Goal: Task Accomplishment & Management: Manage account settings

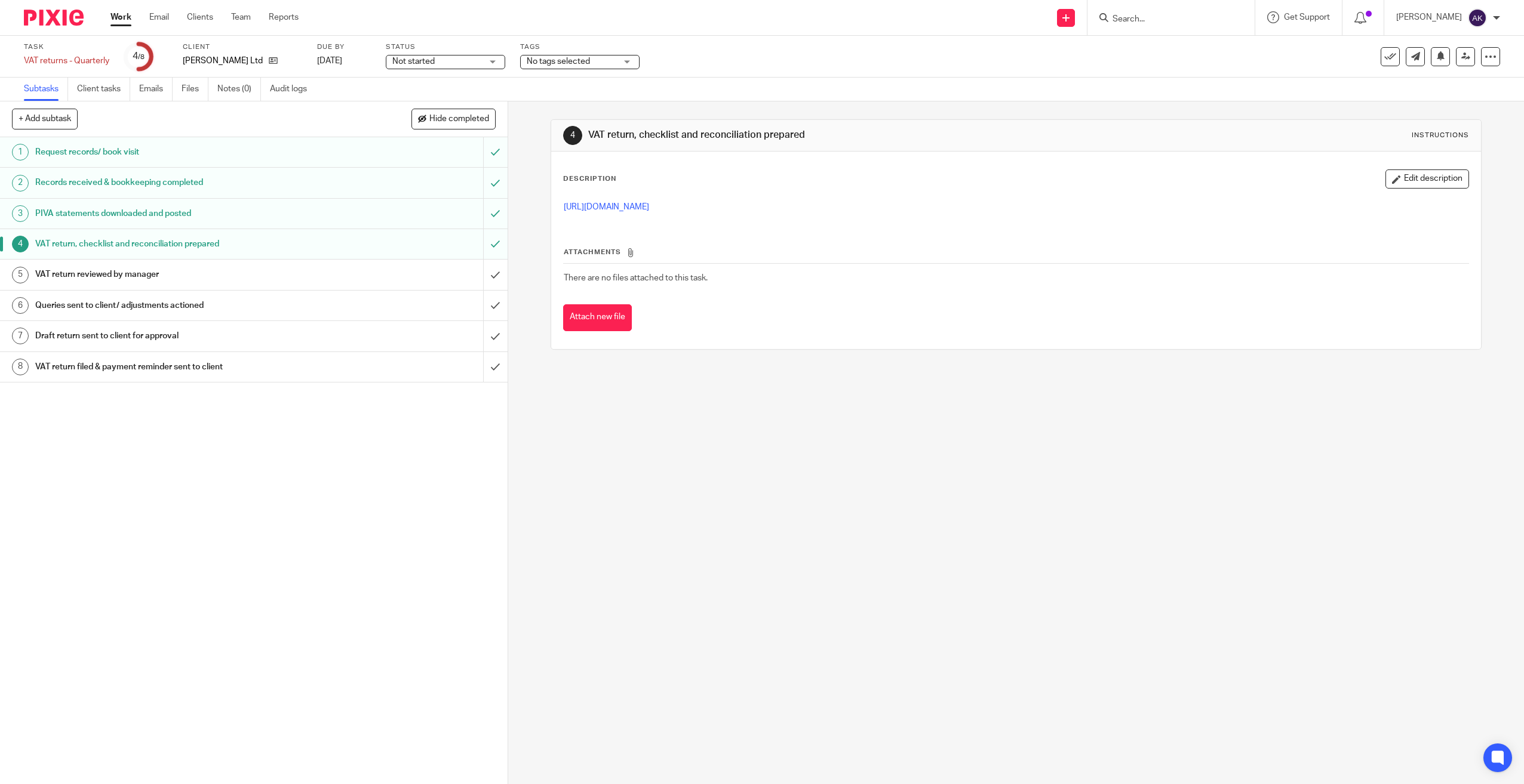
click at [164, 281] on h1 "VAT return reviewed by manager" at bounding box center [180, 275] width 291 height 18
click at [1389, 179] on button "Edit description" at bounding box center [1427, 179] width 83 height 19
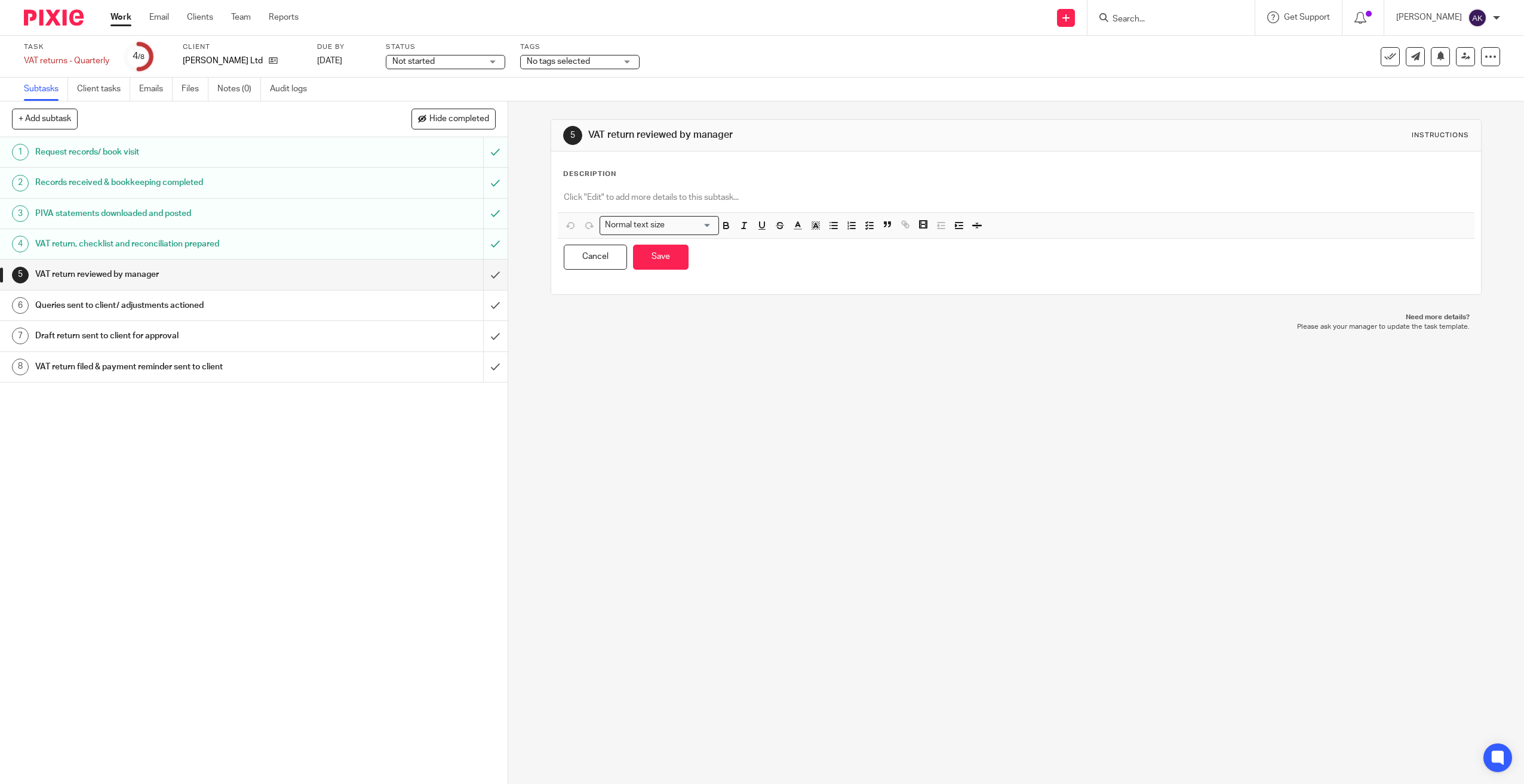
click at [631, 190] on div at bounding box center [1016, 199] width 917 height 27
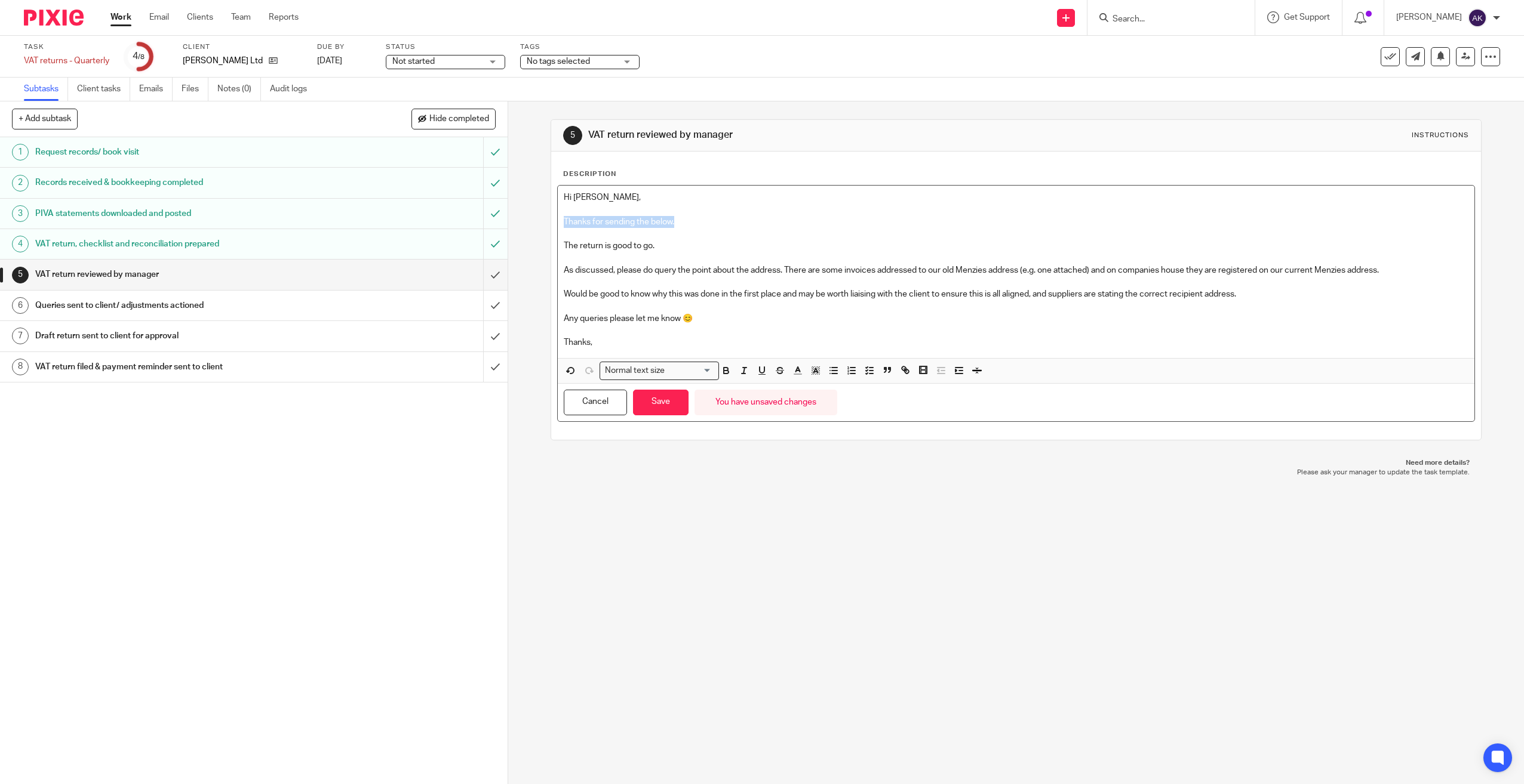
drag, startPoint x: 696, startPoint y: 223, endPoint x: 529, endPoint y: 216, distance: 167.1
click at [529, 216] on div "5 VAT return reviewed by manager Instructions Description Hi Ethan, Thanks for …" at bounding box center [1016, 443] width 1016 height 683
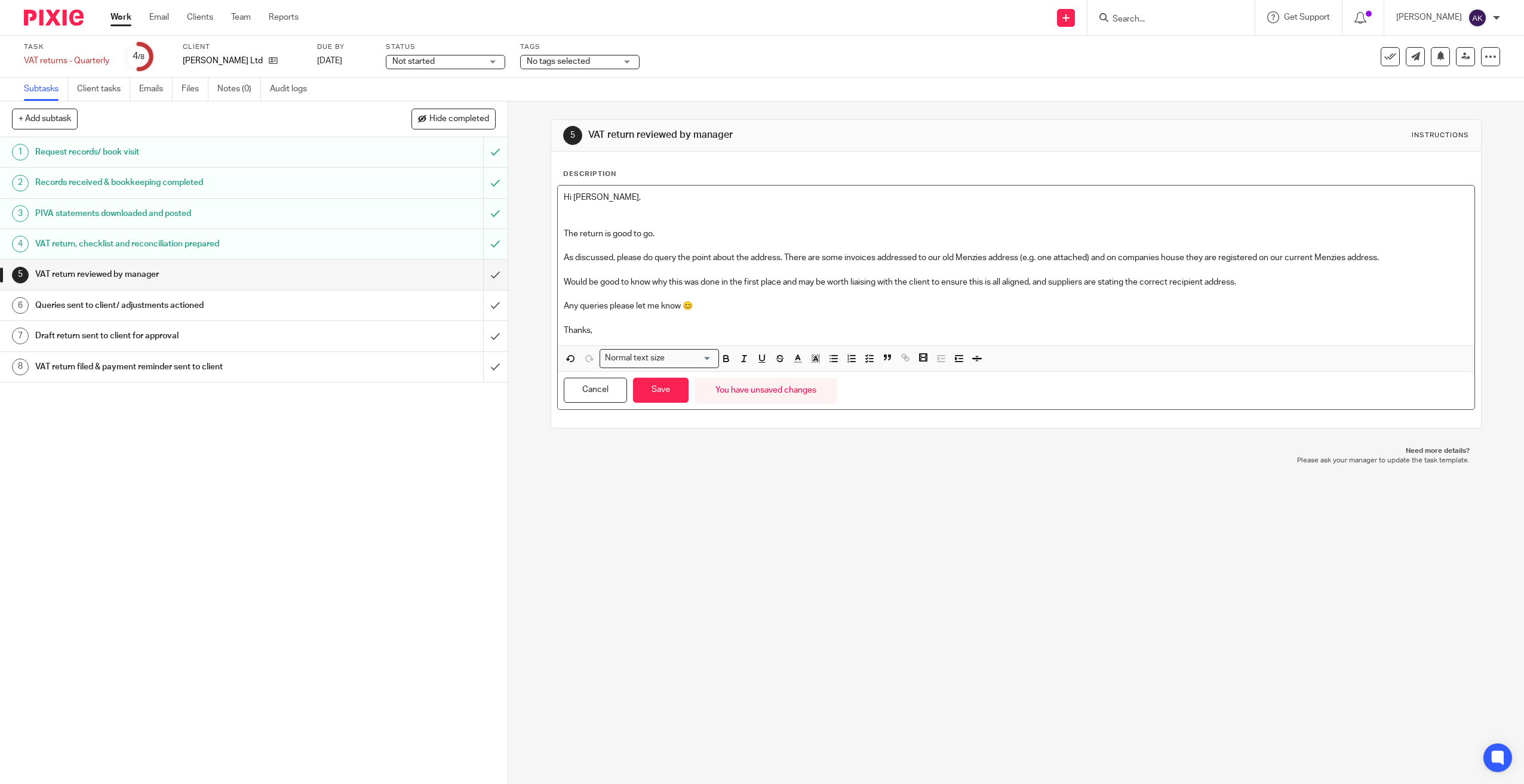
click at [625, 331] on p "Thanks," at bounding box center [1016, 330] width 905 height 12
click at [642, 387] on button "Save" at bounding box center [661, 390] width 56 height 26
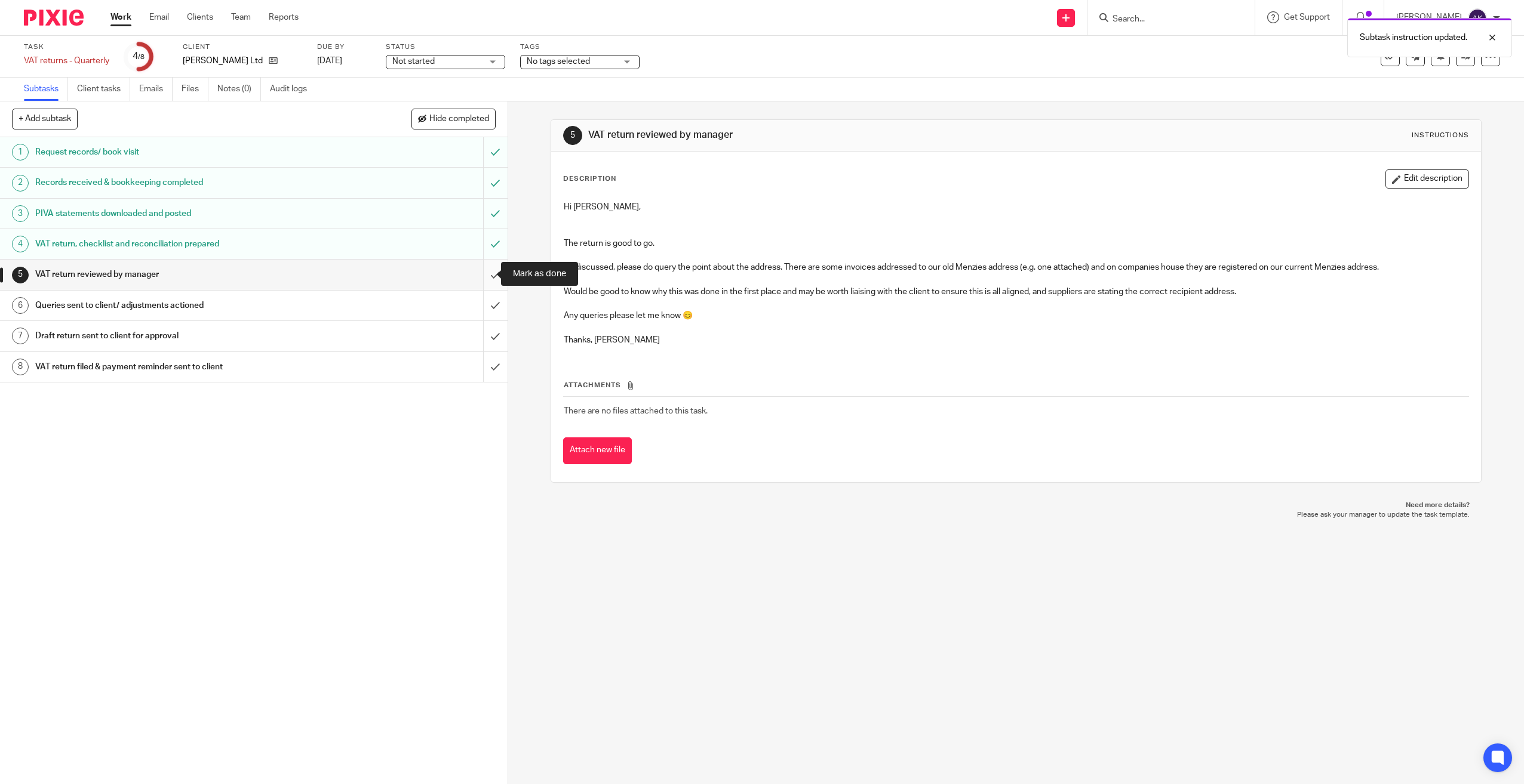
click at [483, 275] on input "submit" at bounding box center [253, 275] width 508 height 30
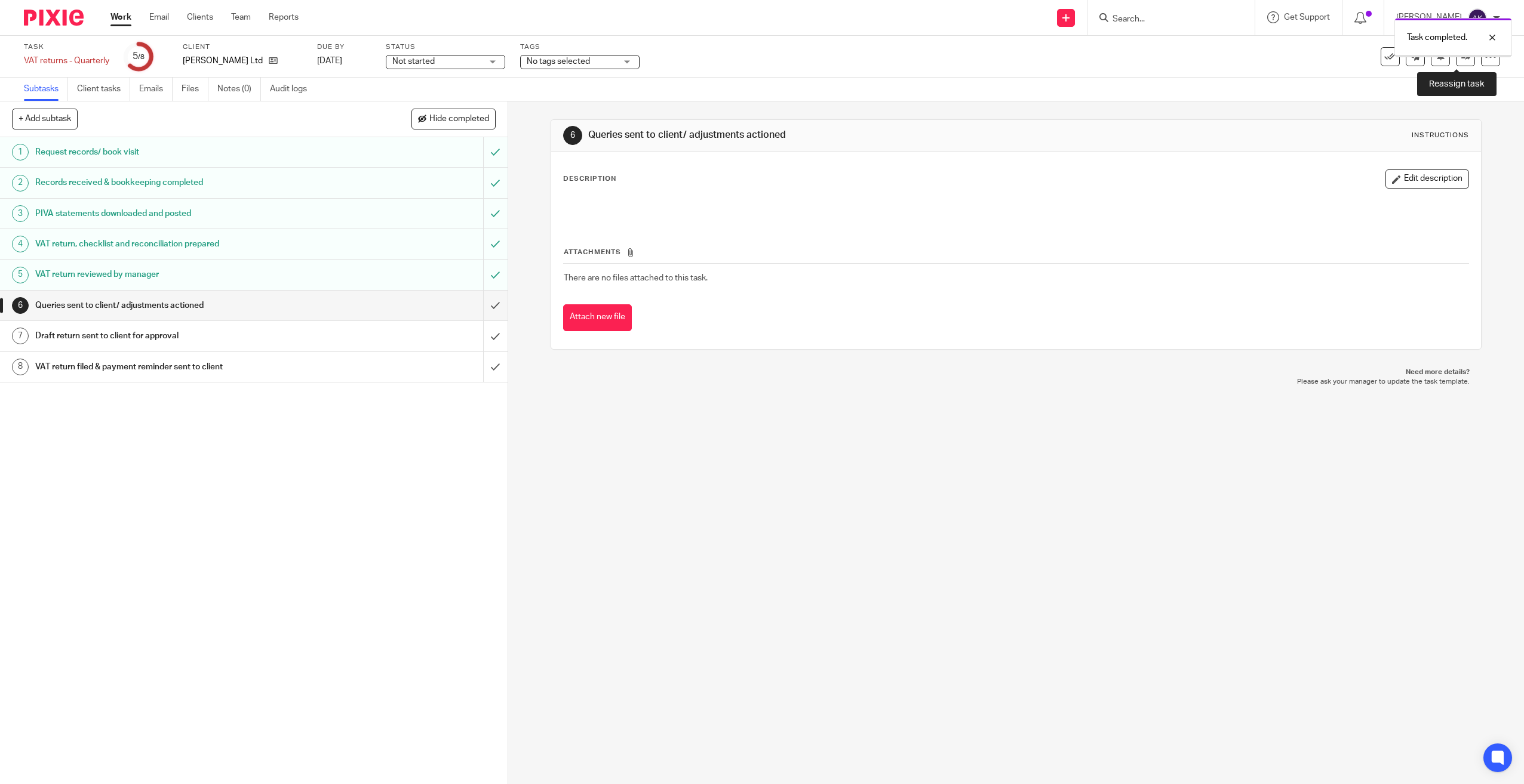
click at [1461, 57] on icon at bounding box center [1465, 56] width 9 height 9
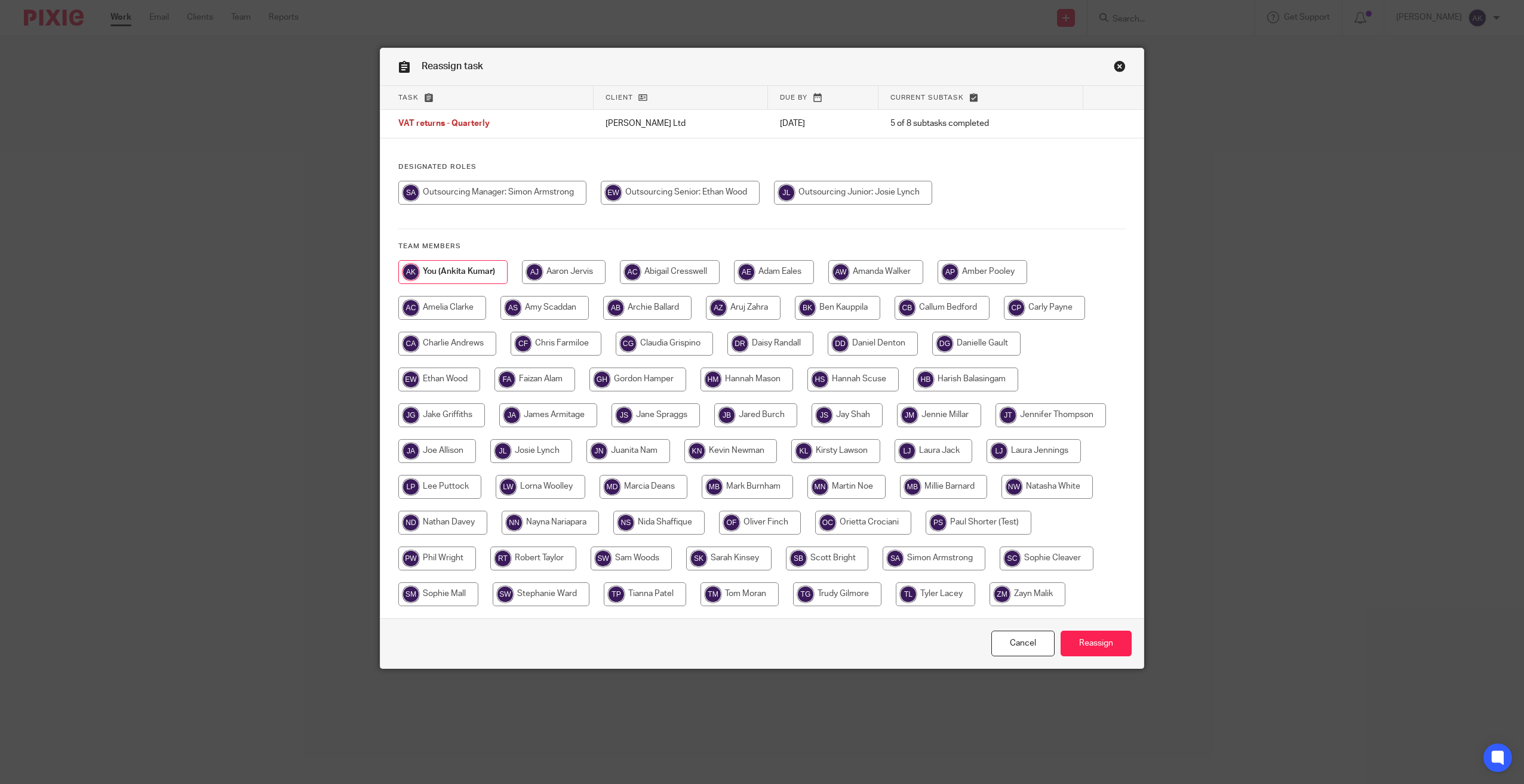
click at [694, 186] on input "radio" at bounding box center [680, 193] width 159 height 24
radio input "true"
click at [1088, 647] on input "Reassign" at bounding box center [1096, 643] width 71 height 26
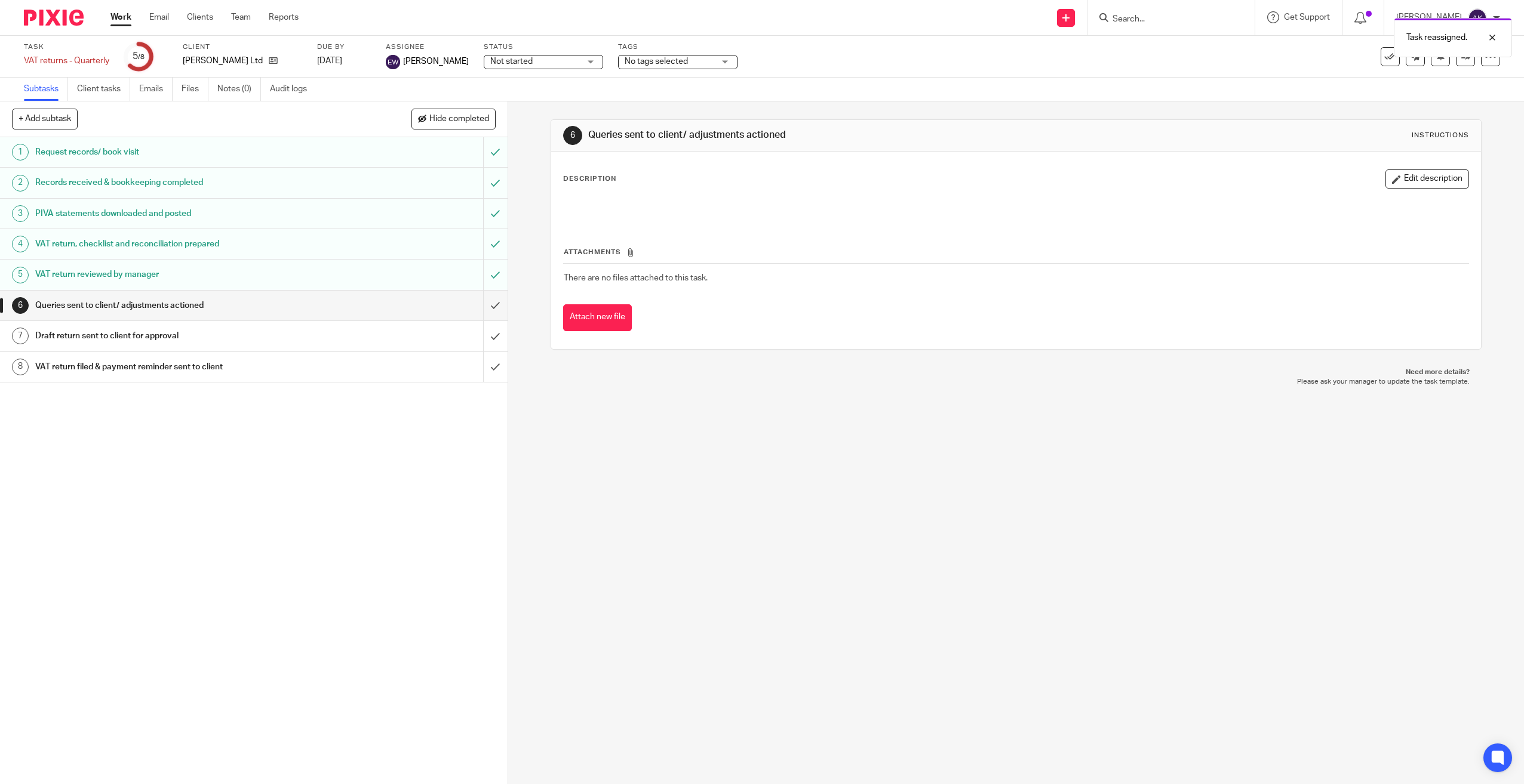
click at [275, 277] on h1 "VAT return reviewed by manager" at bounding box center [180, 275] width 291 height 18
